Goal: Task Accomplishment & Management: Use online tool/utility

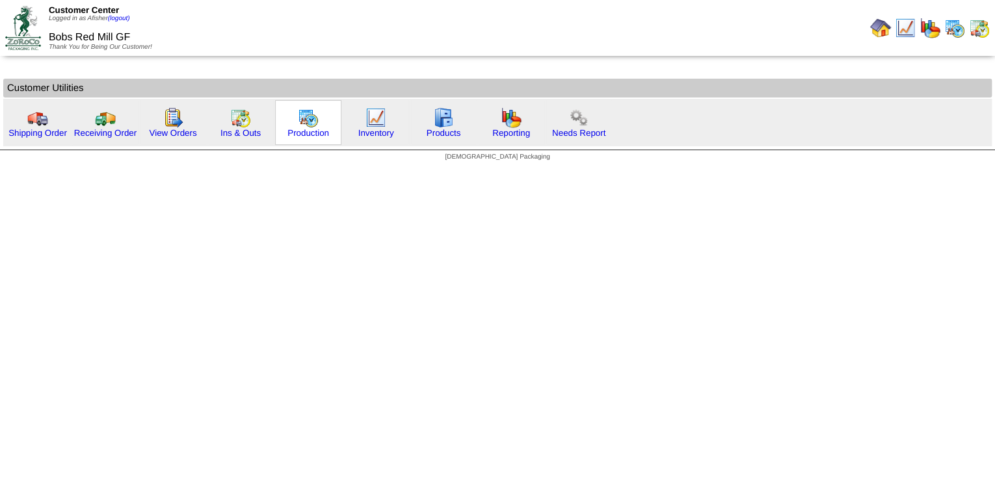
click at [321, 137] on div "Production" at bounding box center [308, 122] width 66 height 45
click at [319, 133] on link "Production" at bounding box center [308, 133] width 42 height 10
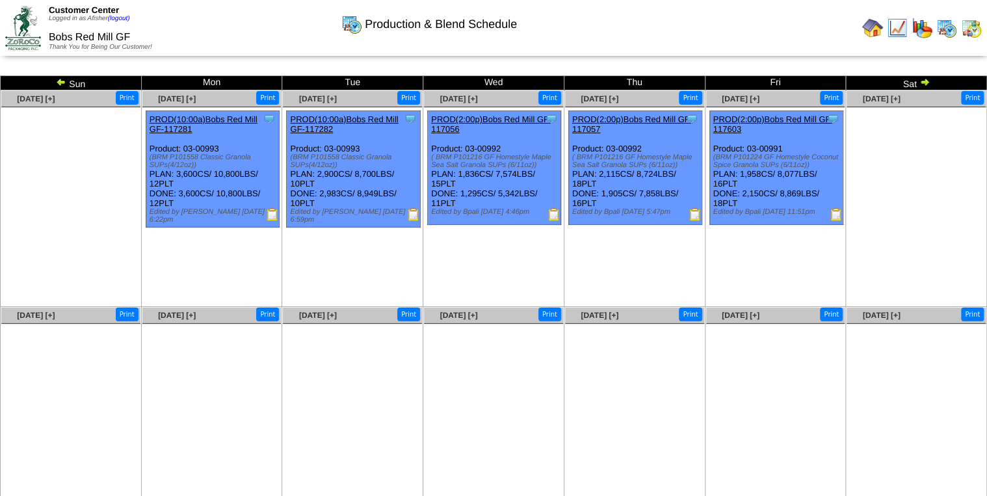
click at [837, 215] on img at bounding box center [836, 214] width 13 height 13
